Goal: Download file/media

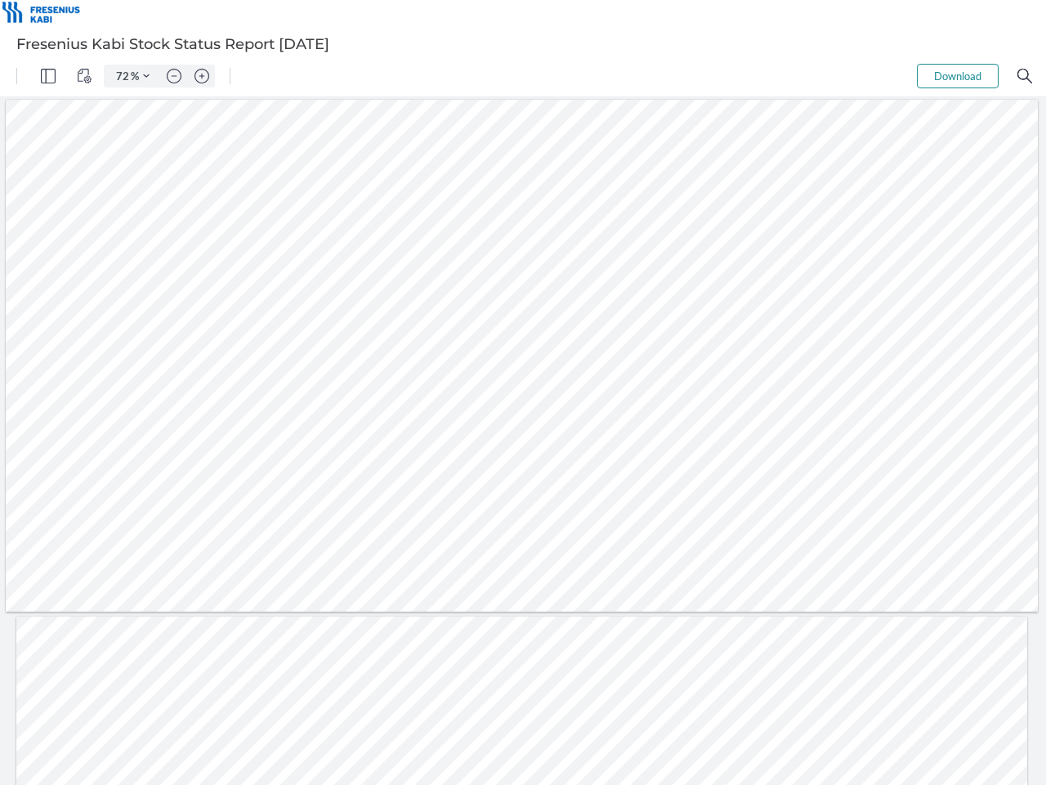
click at [48, 76] on img "Panel" at bounding box center [48, 76] width 15 height 15
click at [84, 76] on img "View Controls" at bounding box center [84, 76] width 15 height 15
click at [123, 76] on input "72" at bounding box center [119, 76] width 23 height 15
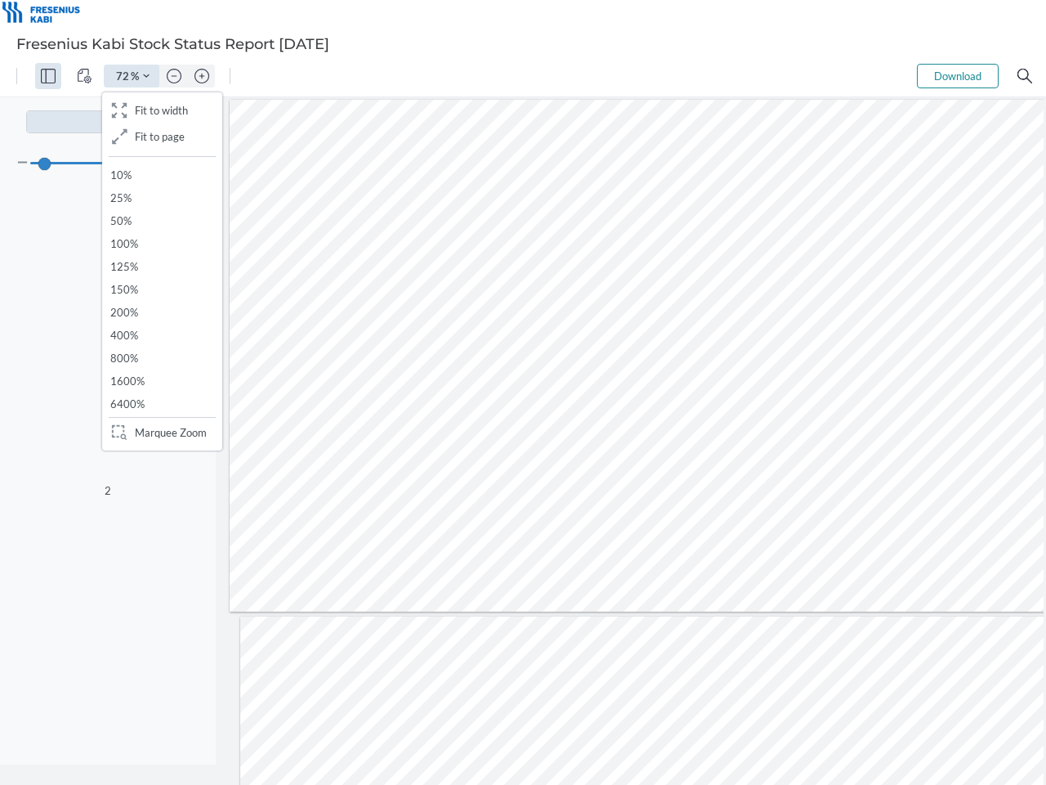
click at [146, 76] on img "Zoom Controls" at bounding box center [146, 76] width 7 height 7
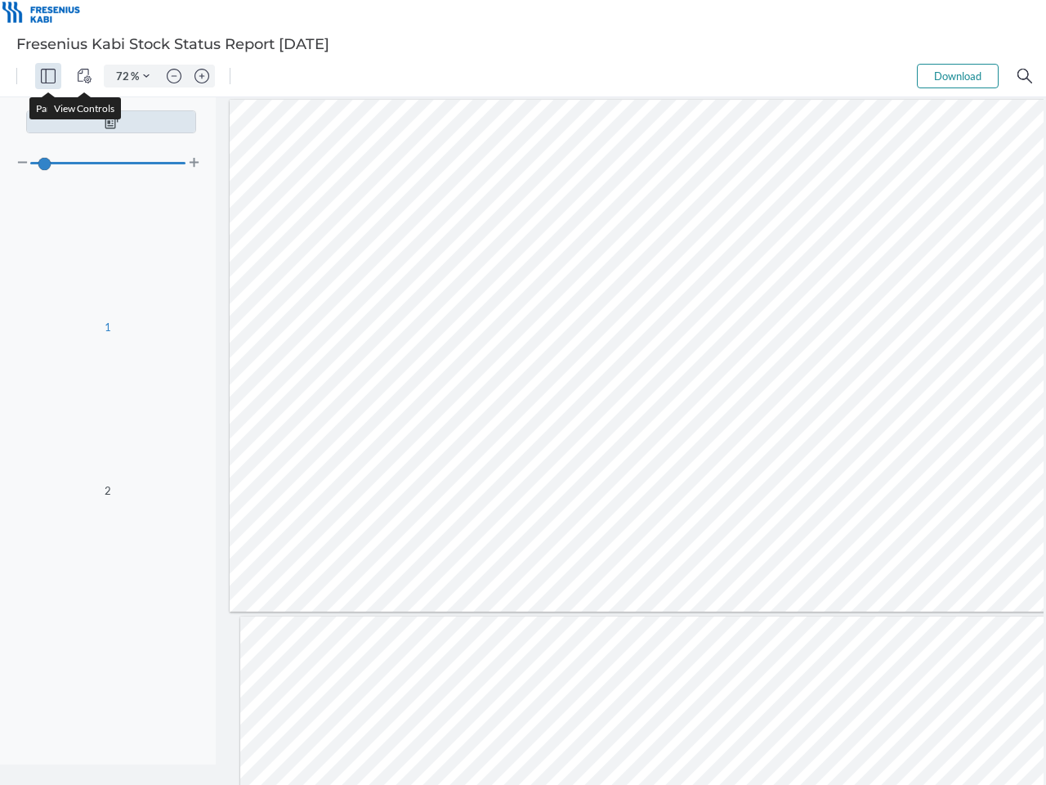
click at [174, 76] on img "Zoom out" at bounding box center [174, 76] width 15 height 15
click at [202, 76] on img "Zoom in" at bounding box center [202, 76] width 15 height 15
type input "56"
click at [958, 76] on button "Download" at bounding box center [958, 76] width 82 height 25
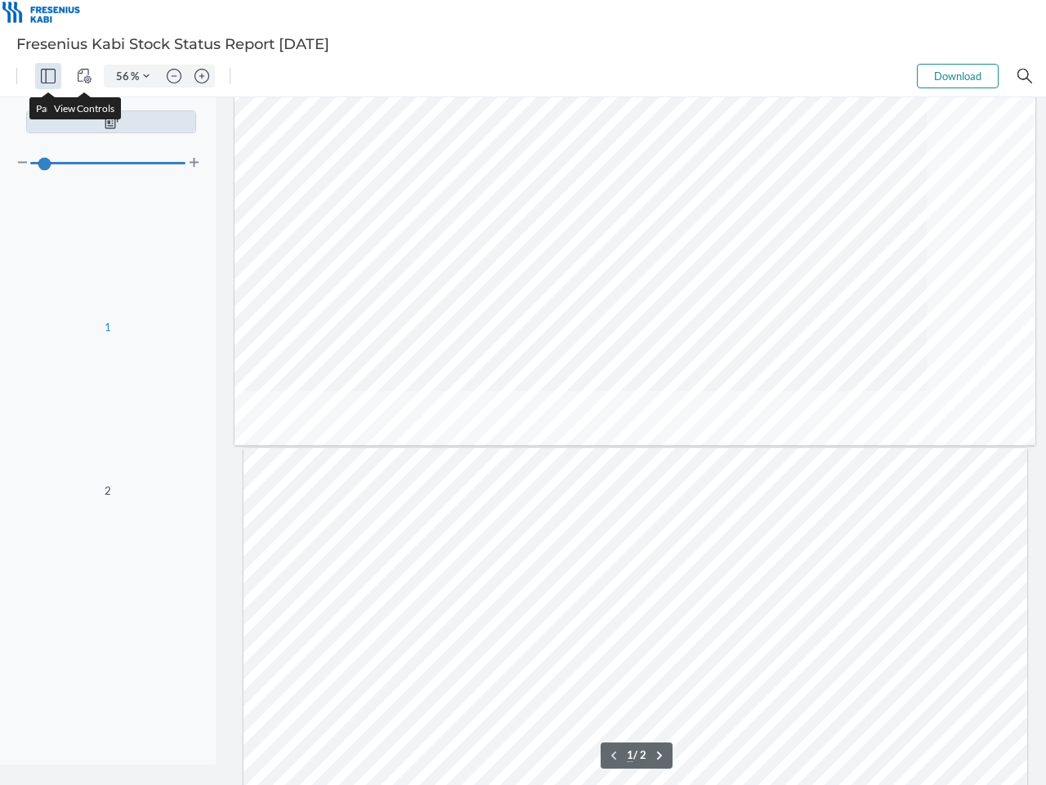
click at [1025, 76] on img "Search" at bounding box center [1025, 76] width 15 height 15
click at [499, 755] on div at bounding box center [749, 708] width 1011 height 520
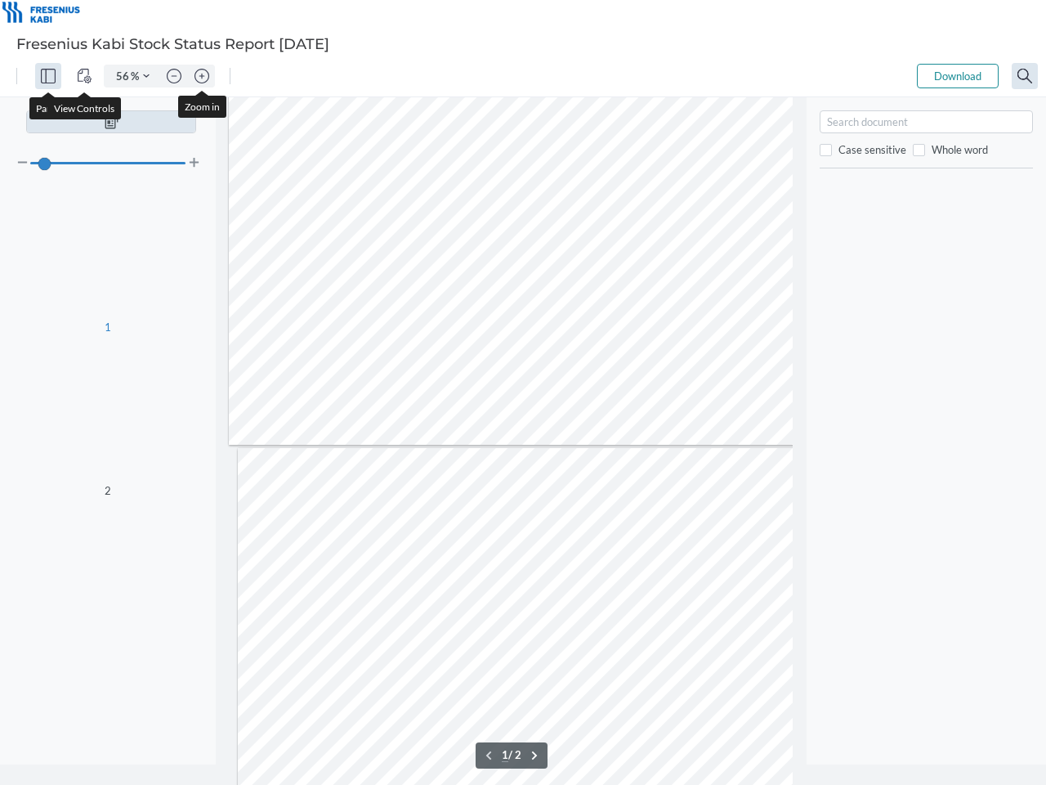
click at [523, 755] on div at bounding box center [630, 650] width 785 height 404
